Goal: Transaction & Acquisition: Download file/media

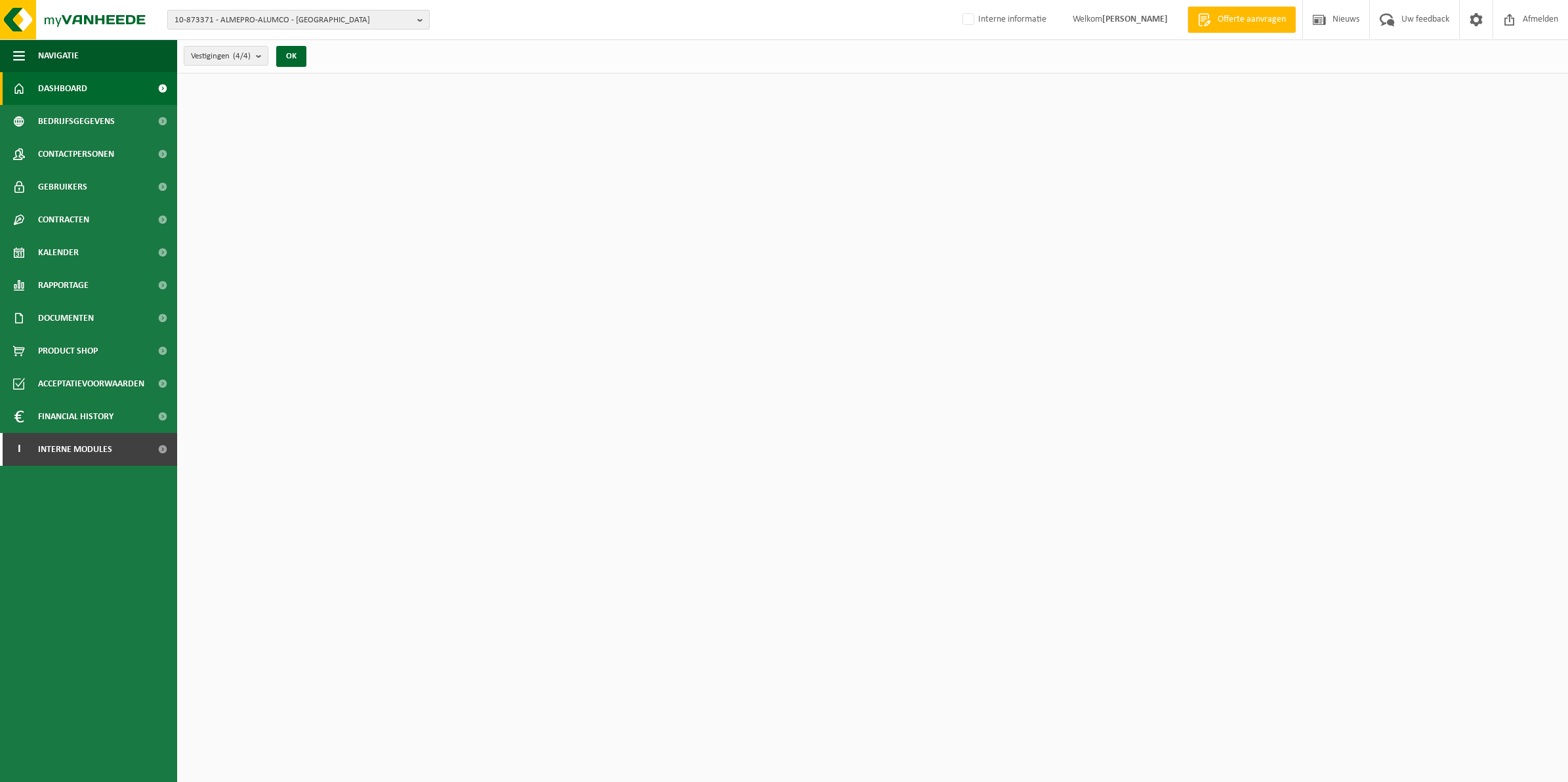
click at [392, 23] on span "10-873371 - ALMEPRO-ALUMCO - [GEOGRAPHIC_DATA]" at bounding box center [293, 20] width 238 height 20
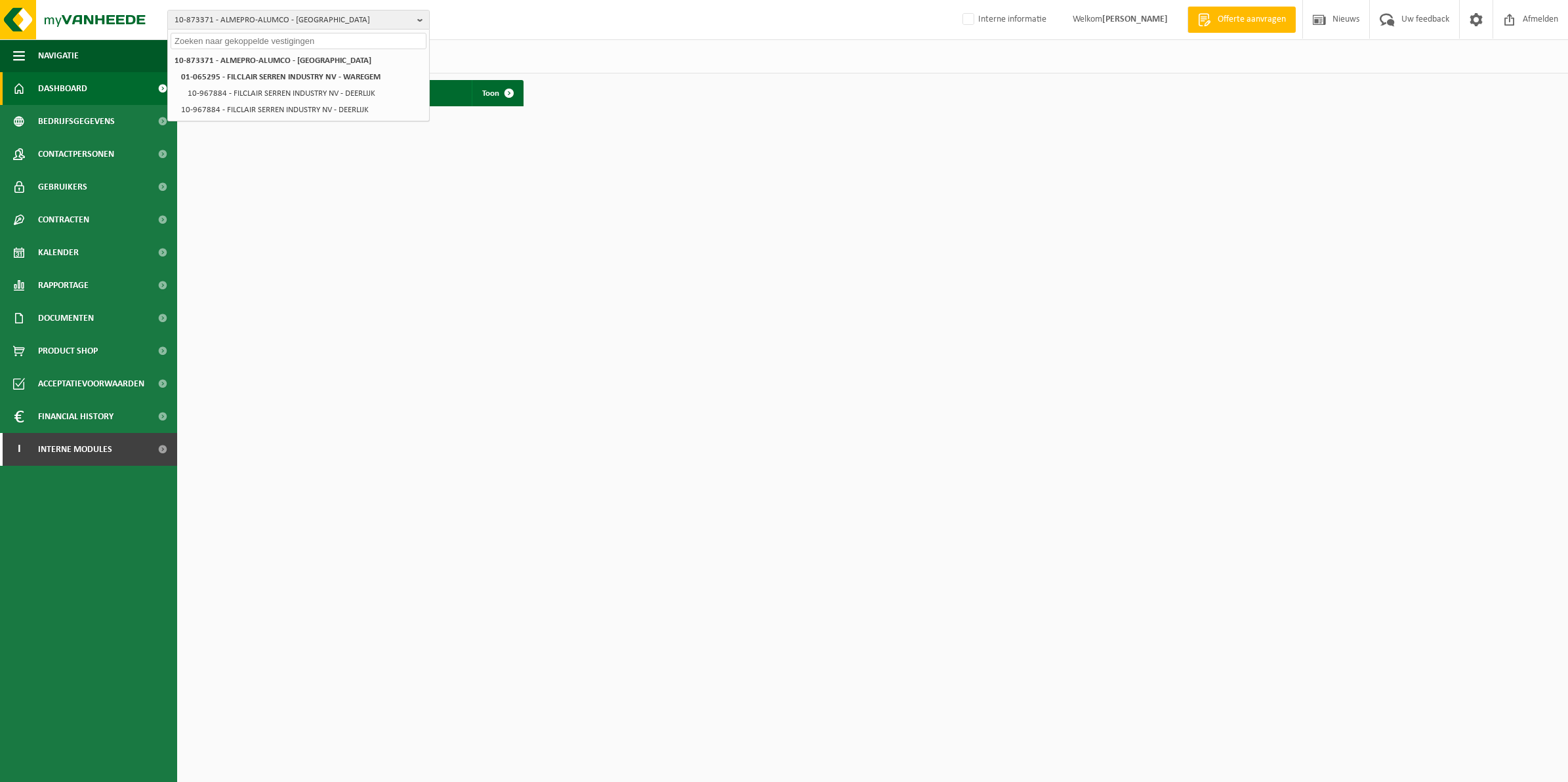
click at [336, 44] on input "text" at bounding box center [298, 40] width 256 height 16
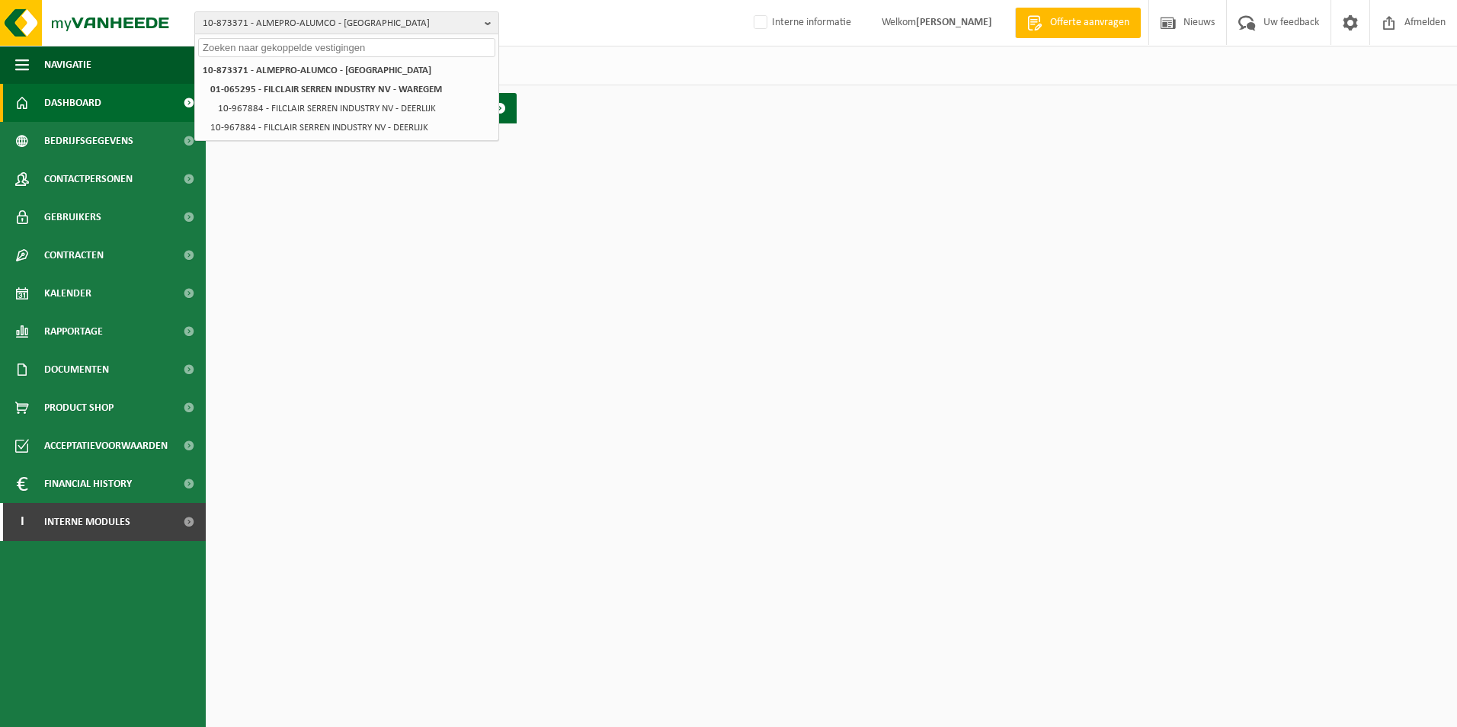
click at [429, 49] on input "text" at bounding box center [346, 47] width 297 height 19
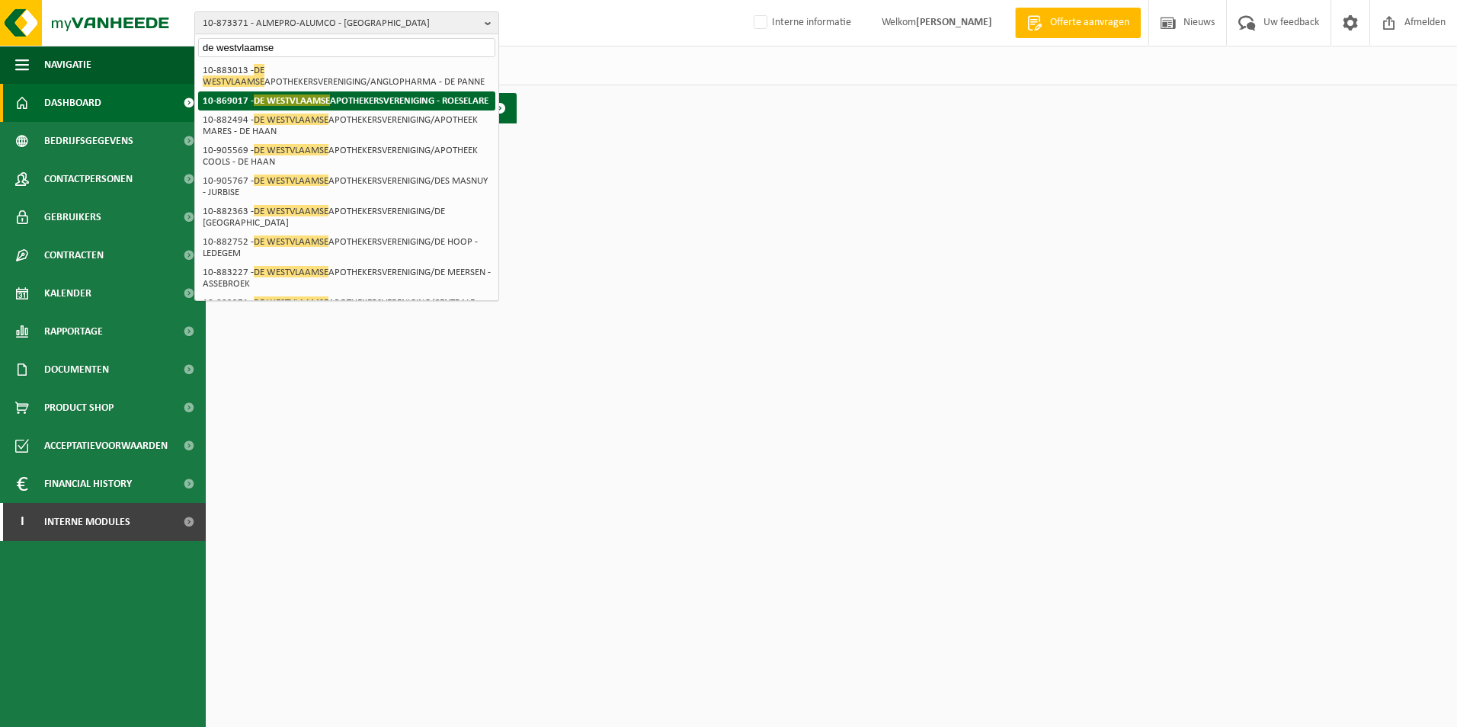
type input "de westvlaamse"
click at [431, 98] on strong "10-869017 - DE WESTVLAAMSE APOTHEKERSVERENIGING - [GEOGRAPHIC_DATA]" at bounding box center [346, 100] width 286 height 11
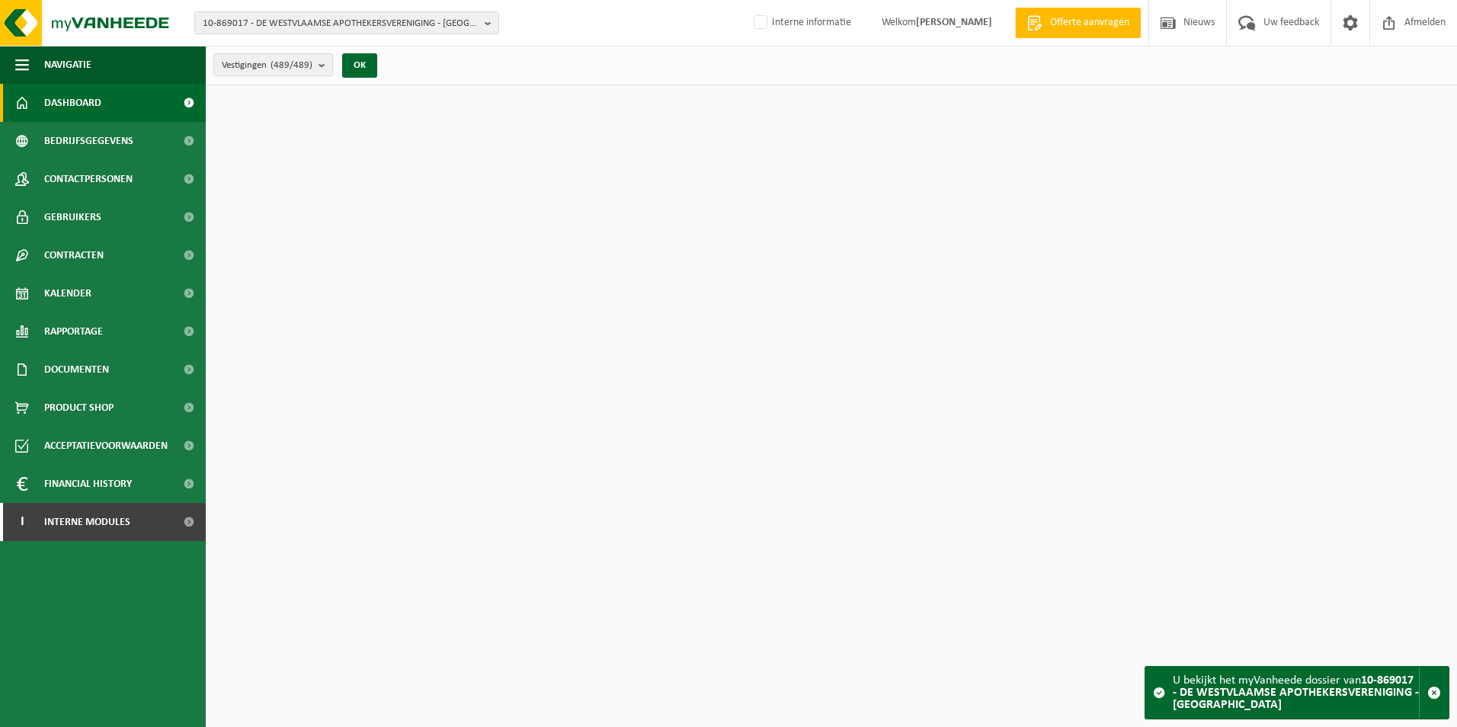
click at [62, 373] on span "Documenten" at bounding box center [76, 370] width 65 height 38
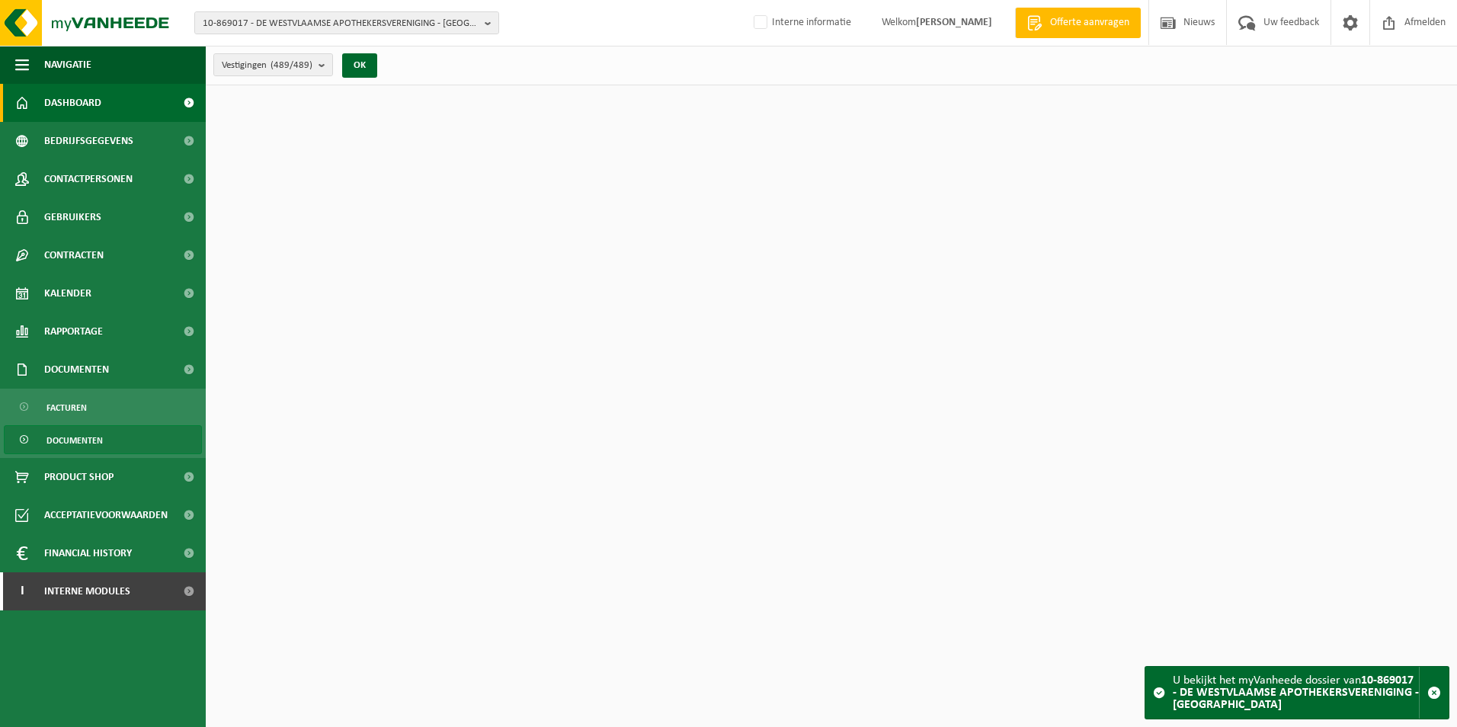
click at [95, 433] on span "Documenten" at bounding box center [74, 440] width 56 height 29
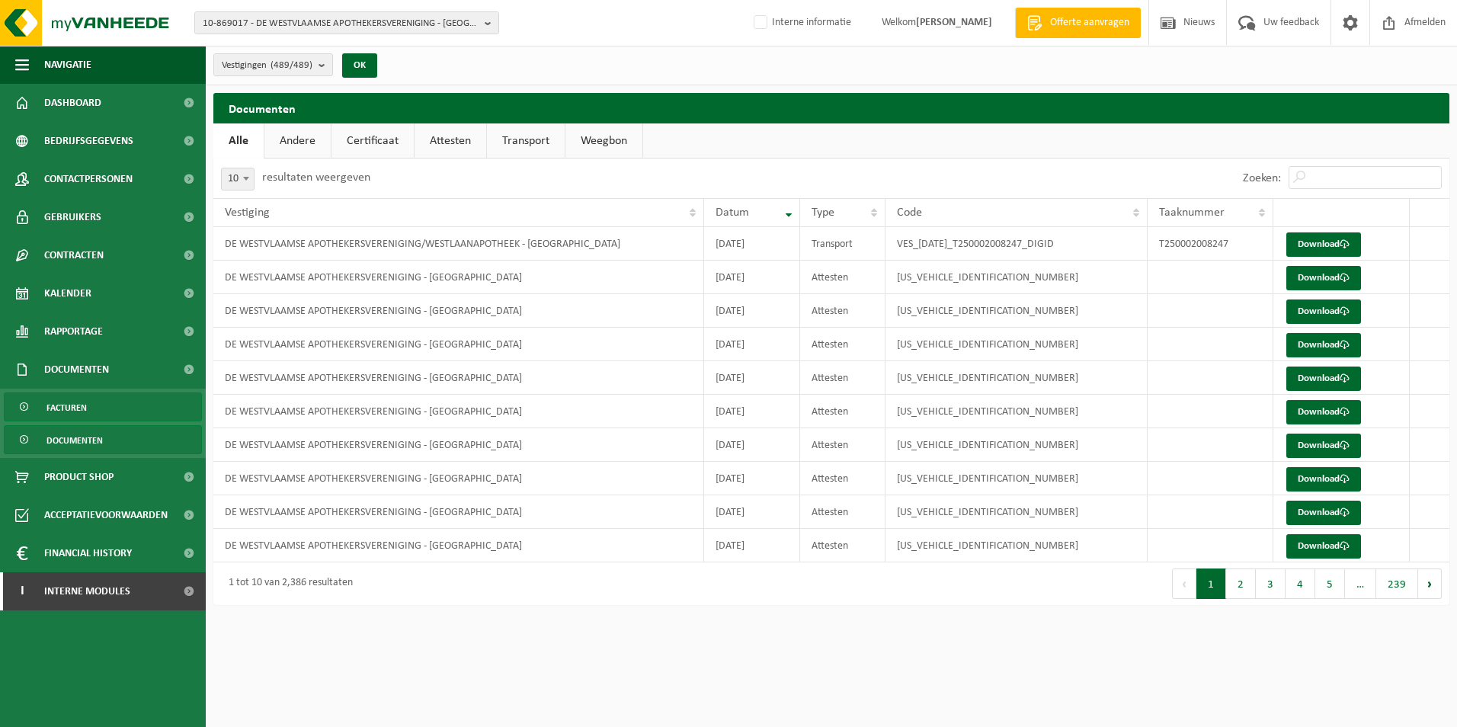
click at [120, 405] on link "Facturen" at bounding box center [103, 407] width 198 height 29
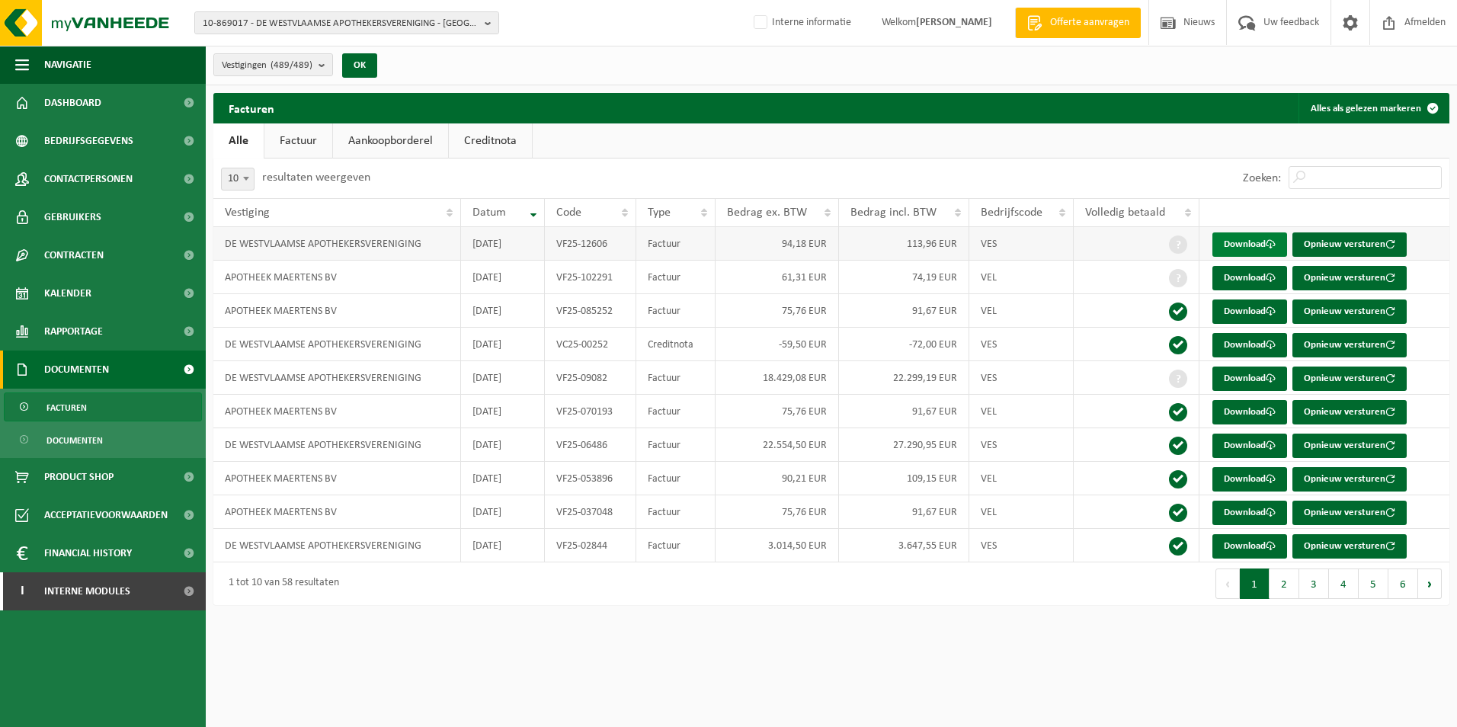
click at [1257, 239] on link "Download" at bounding box center [1250, 244] width 75 height 24
click at [1255, 375] on link "Download" at bounding box center [1250, 379] width 75 height 24
click at [1247, 348] on link "Download" at bounding box center [1250, 345] width 75 height 24
click at [1261, 441] on link "Download" at bounding box center [1250, 446] width 75 height 24
